Goal: Task Accomplishment & Management: Use online tool/utility

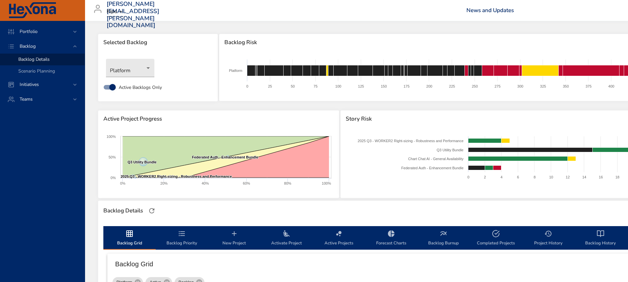
scroll to position [225, 218]
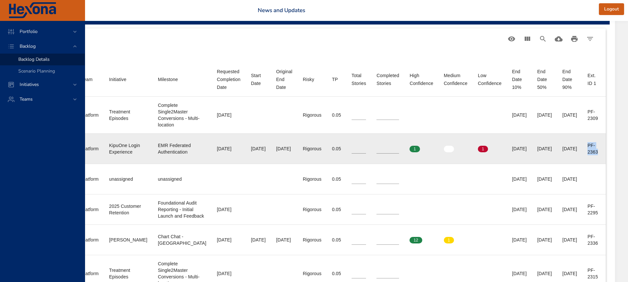
drag, startPoint x: 587, startPoint y: 145, endPoint x: 602, endPoint y: 155, distance: 17.0
click at [602, 155] on td "Ext. ID 1 PF-2363" at bounding box center [594, 148] width 24 height 30
copy div "PF-2363"
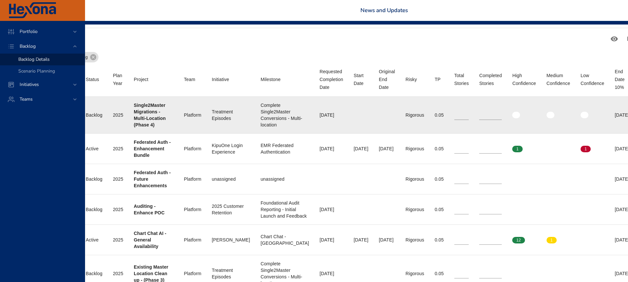
scroll to position [225, 0]
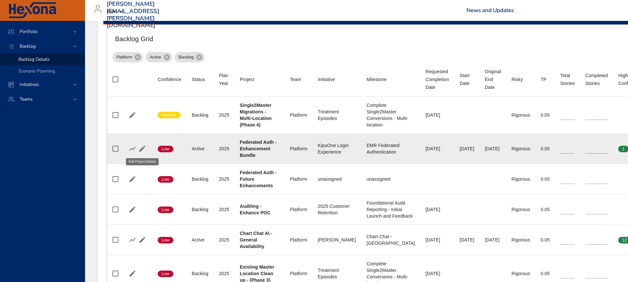
click at [142, 148] on icon "button" at bounding box center [142, 149] width 6 height 6
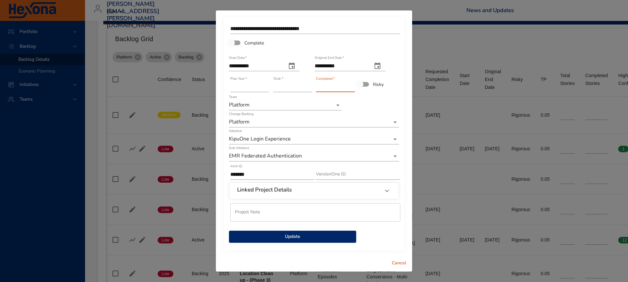
type input "*"
click at [352, 86] on input "*" at bounding box center [335, 87] width 39 height 10
click at [331, 236] on span "Update" at bounding box center [292, 237] width 117 height 8
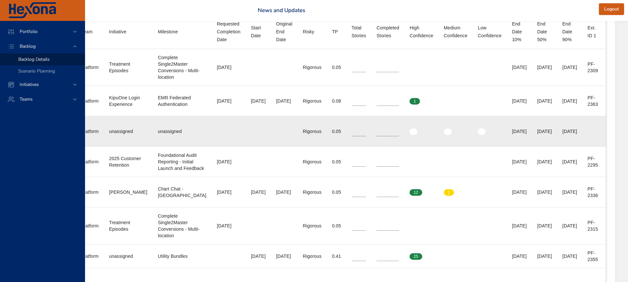
scroll to position [281, 218]
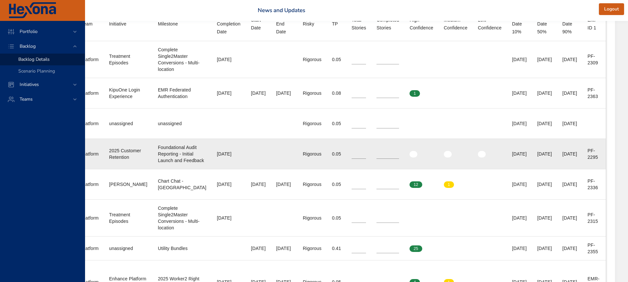
click at [587, 156] on div "PF-2295" at bounding box center [593, 153] width 13 height 13
drag, startPoint x: 587, startPoint y: 156, endPoint x: 598, endPoint y: 168, distance: 15.7
click at [598, 168] on td "Ext. ID 1 PF-2295" at bounding box center [594, 154] width 24 height 30
copy div "PF-2295"
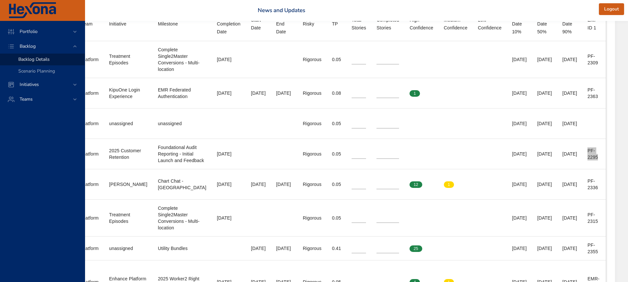
scroll to position [282, 218]
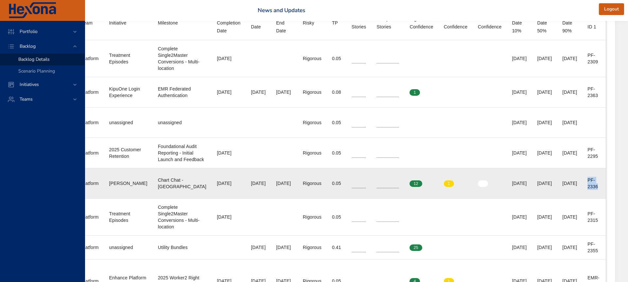
drag, startPoint x: 586, startPoint y: 192, endPoint x: 597, endPoint y: 201, distance: 13.7
click at [597, 199] on td "Ext. ID 1 PF-2336" at bounding box center [594, 183] width 24 height 30
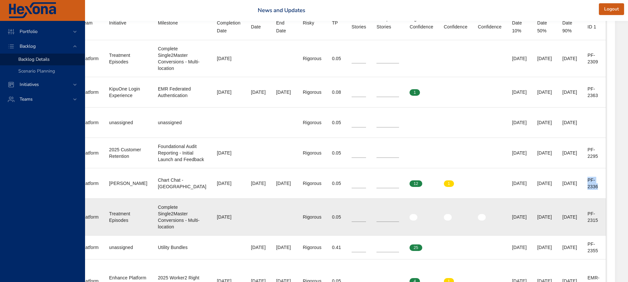
copy div "PF-2336"
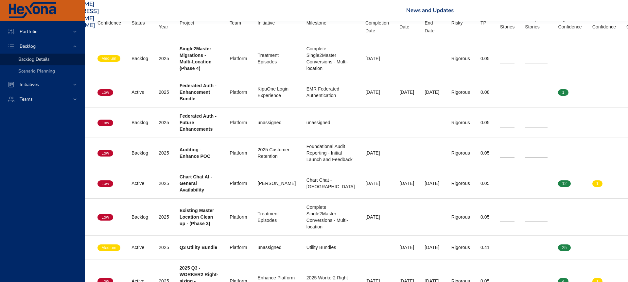
scroll to position [282, 0]
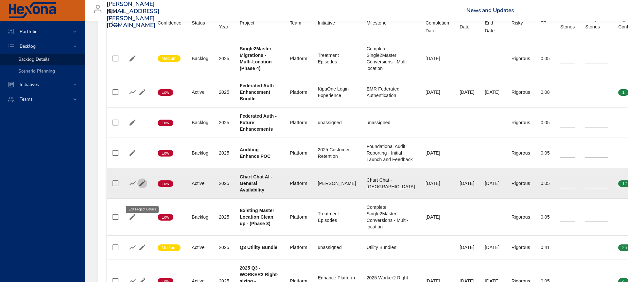
click at [141, 186] on icon "button" at bounding box center [142, 183] width 6 height 6
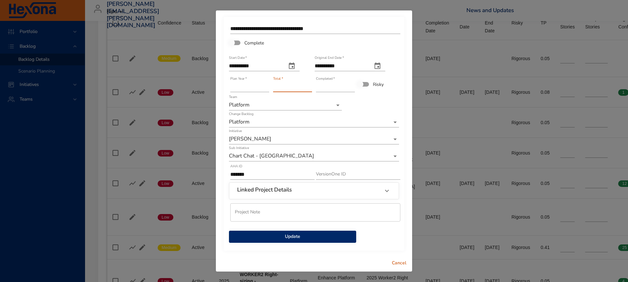
click at [309, 89] on input "**" at bounding box center [292, 87] width 39 height 10
click at [309, 89] on input "*" at bounding box center [292, 87] width 39 height 10
type input "*"
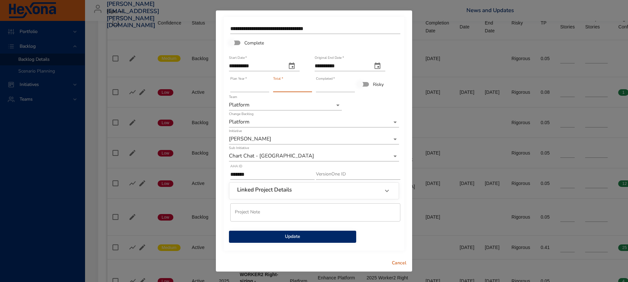
click at [309, 89] on input "*" at bounding box center [292, 87] width 39 height 10
type input "*"
click at [352, 85] on input "*" at bounding box center [335, 87] width 39 height 10
drag, startPoint x: 307, startPoint y: 237, endPoint x: 302, endPoint y: 236, distance: 4.7
click at [307, 237] on span "Update" at bounding box center [292, 237] width 117 height 8
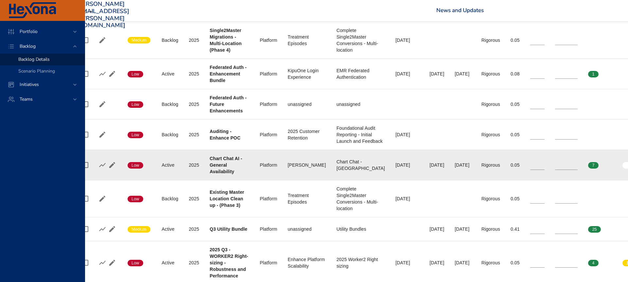
scroll to position [300, 218]
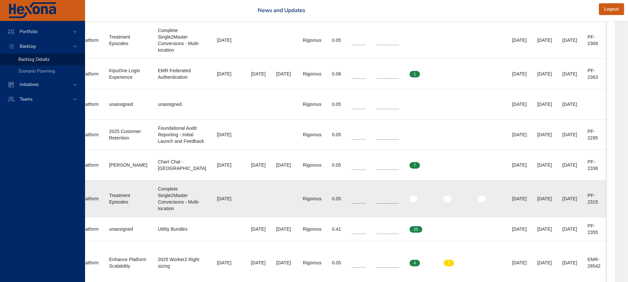
click at [591, 205] on div "PF-2315" at bounding box center [593, 198] width 13 height 13
drag, startPoint x: 587, startPoint y: 209, endPoint x: 601, endPoint y: 219, distance: 16.5
click at [601, 217] on td "Ext. ID 1 PF-2315" at bounding box center [594, 198] width 24 height 37
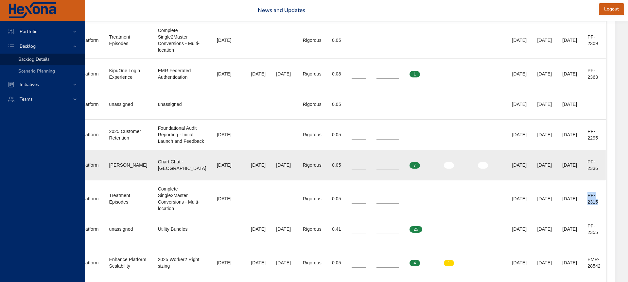
copy div "PF-2315"
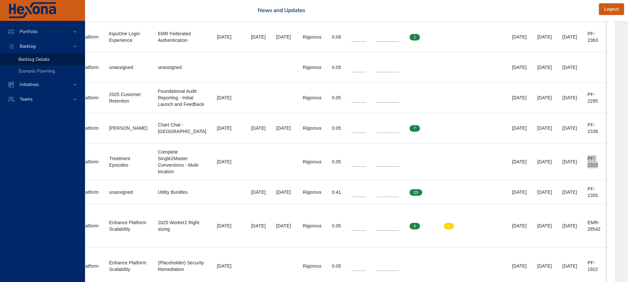
scroll to position [354, 218]
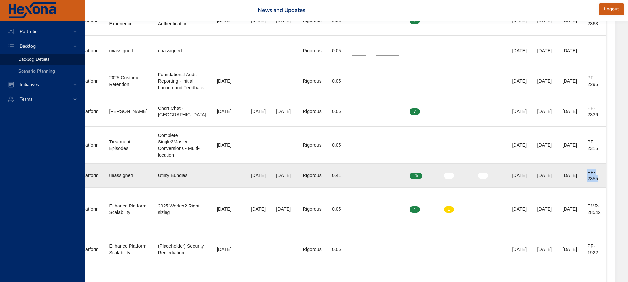
drag, startPoint x: 586, startPoint y: 185, endPoint x: 597, endPoint y: 193, distance: 13.4
click at [597, 188] on td "Ext. ID 1 PF-2355" at bounding box center [594, 176] width 24 height 24
copy div "PF-2355"
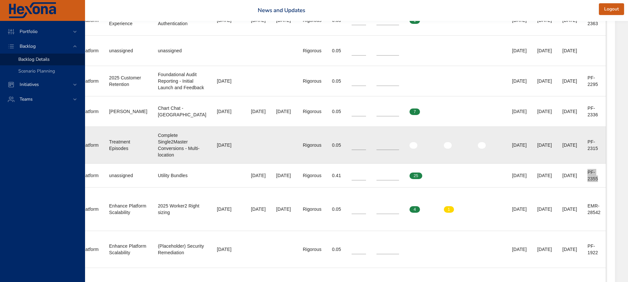
scroll to position [354, 0]
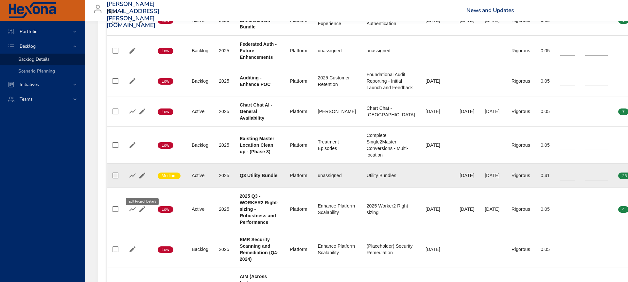
click at [141, 179] on icon "button" at bounding box center [142, 176] width 6 height 6
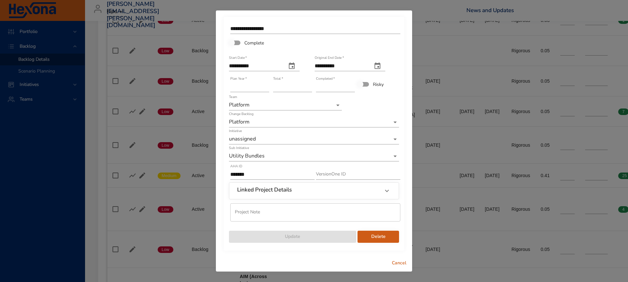
click at [310, 85] on input "**" at bounding box center [292, 87] width 39 height 10
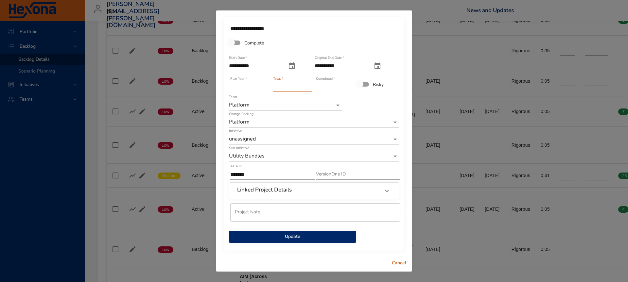
type input "**"
click at [310, 85] on input "**" at bounding box center [292, 87] width 39 height 10
click at [311, 243] on button "Update" at bounding box center [292, 237] width 127 height 12
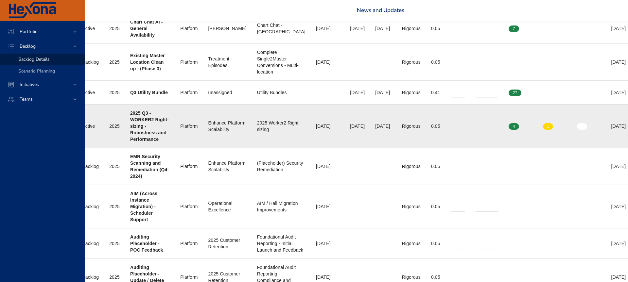
scroll to position [437, 218]
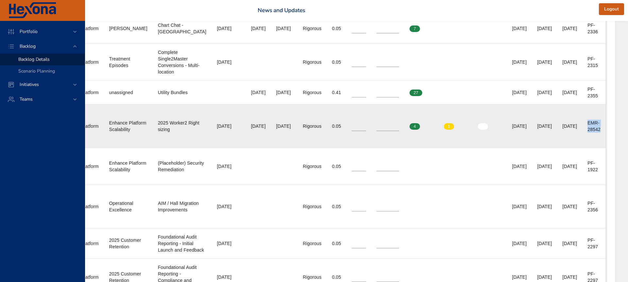
drag, startPoint x: 588, startPoint y: 136, endPoint x: 602, endPoint y: 145, distance: 16.4
click at [602, 145] on td "Ext. ID 1 EMR-28542" at bounding box center [594, 126] width 24 height 43
copy div "EMR-28542"
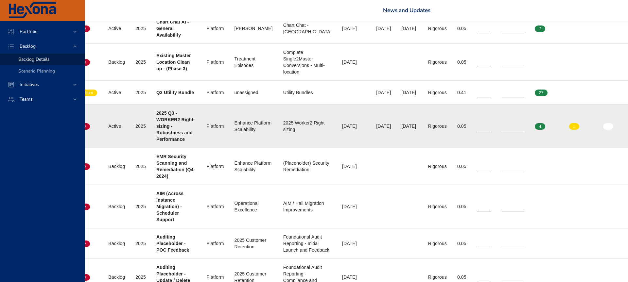
scroll to position [437, 17]
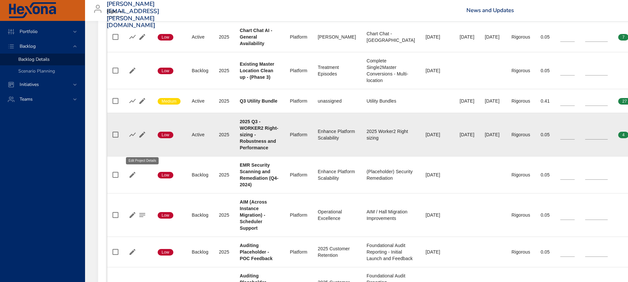
click at [141, 138] on icon "button" at bounding box center [142, 135] width 6 height 6
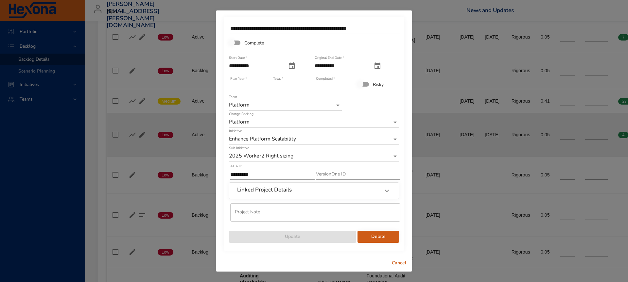
scroll to position [427, 0]
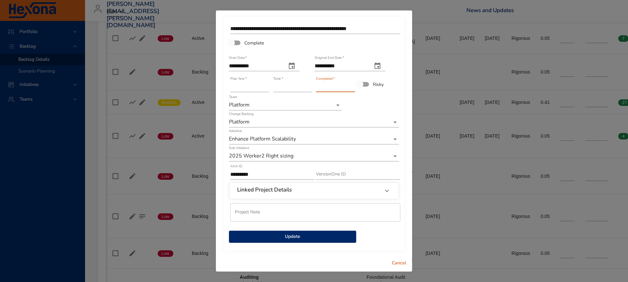
type input "*"
click at [352, 85] on input "*" at bounding box center [335, 87] width 39 height 10
click at [329, 241] on button "Update" at bounding box center [292, 237] width 127 height 12
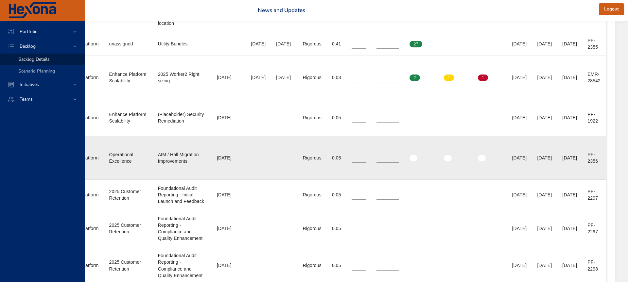
scroll to position [487, 218]
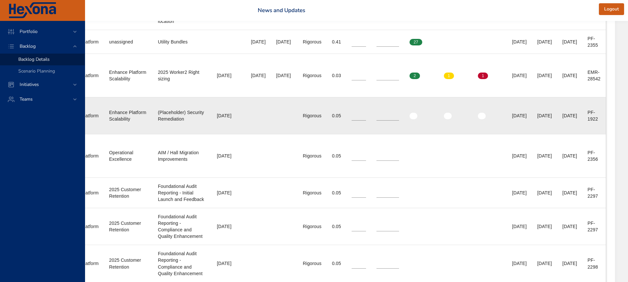
click at [586, 127] on td "Ext. ID 1 PF-1922" at bounding box center [594, 115] width 24 height 37
drag, startPoint x: 586, startPoint y: 126, endPoint x: 603, endPoint y: 138, distance: 20.5
click at [603, 134] on td "Ext. ID 1 PF-1922" at bounding box center [594, 115] width 24 height 37
copy div "PF-1922"
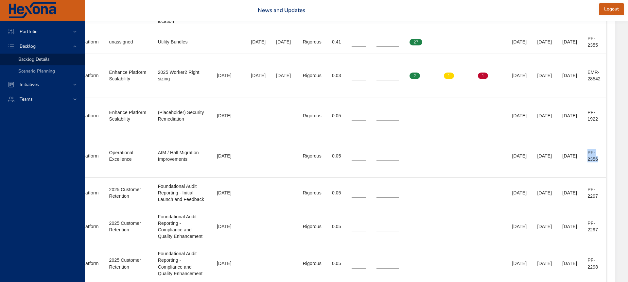
drag, startPoint x: 585, startPoint y: 164, endPoint x: 605, endPoint y: 179, distance: 25.2
click at [605, 179] on div "Backlog Grid Platform Active Backlog Backlog Grid Confidence Status Plan Year P…" at bounding box center [252, 63] width 715 height 602
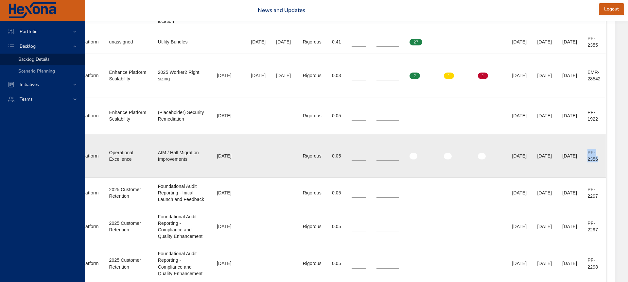
copy div "PF-2356"
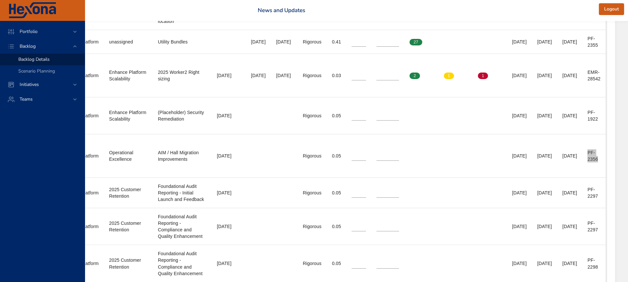
scroll to position [488, 218]
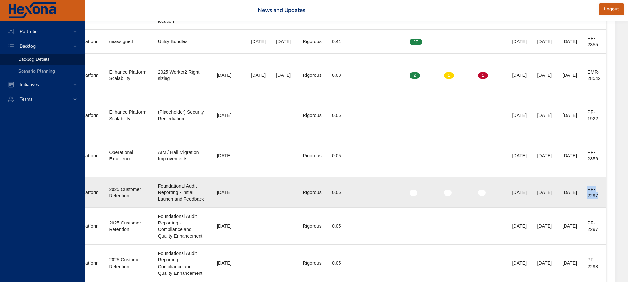
drag, startPoint x: 587, startPoint y: 210, endPoint x: 601, endPoint y: 220, distance: 16.8
click at [601, 208] on td "Ext. ID 1 PF-2297" at bounding box center [594, 193] width 24 height 30
copy div "PF-2297"
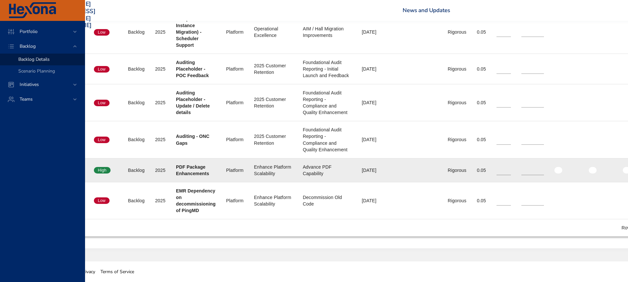
scroll to position [626, 218]
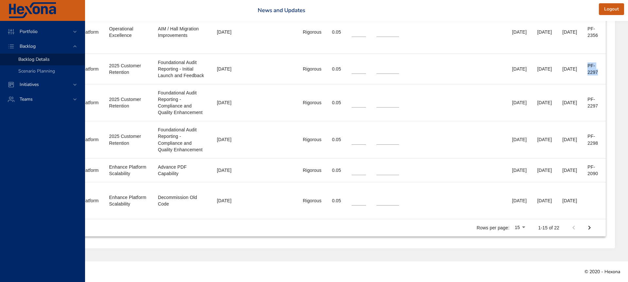
click at [591, 232] on icon "Next Page" at bounding box center [589, 228] width 8 height 8
type input "**"
type input "*"
type input "**"
type input "*"
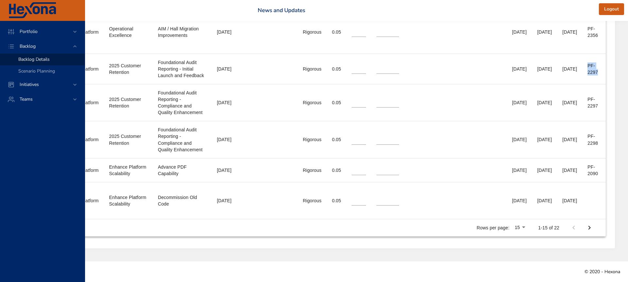
type input "**"
type input "*"
type input "**"
type input "*"
type input "**"
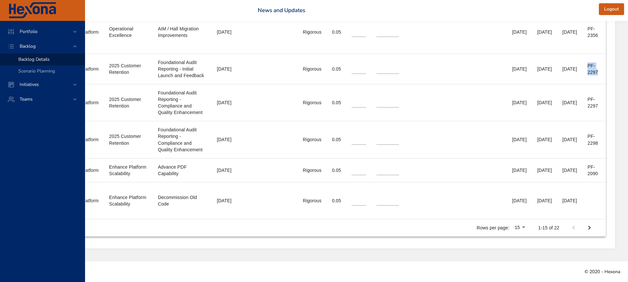
type input "**"
type input "*"
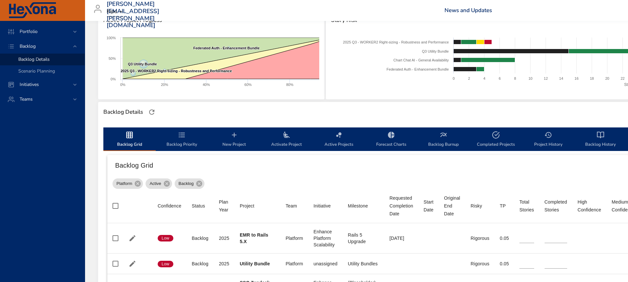
scroll to position [94, 0]
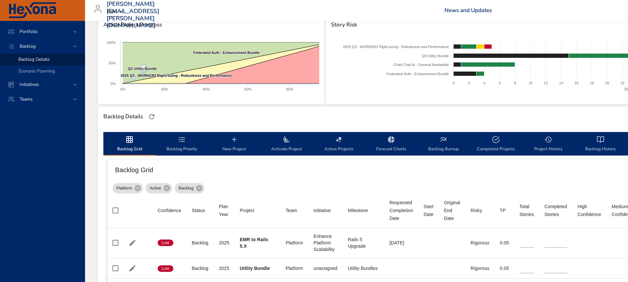
click at [177, 139] on span "Backlog Priority" at bounding box center [182, 144] width 44 height 17
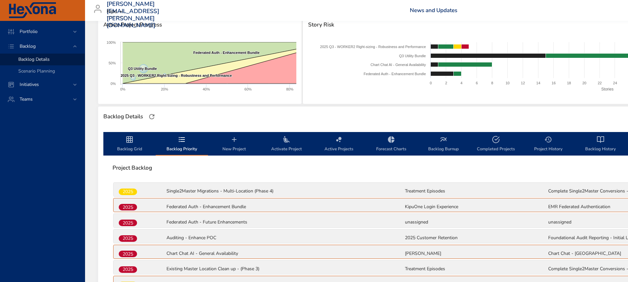
click at [133, 144] on span "Backlog Grid" at bounding box center [129, 144] width 44 height 17
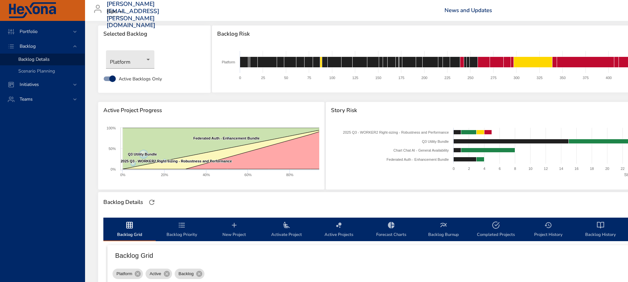
scroll to position [0, 0]
